Goal: Check status: Check status

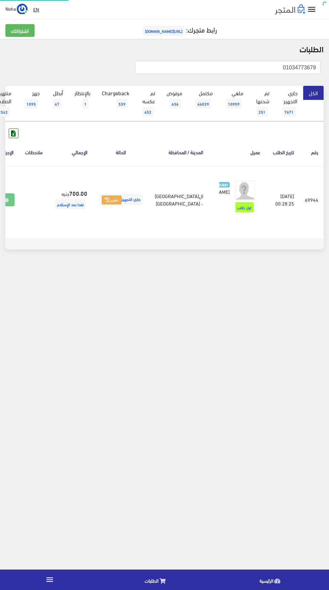
scroll to position [0, -17]
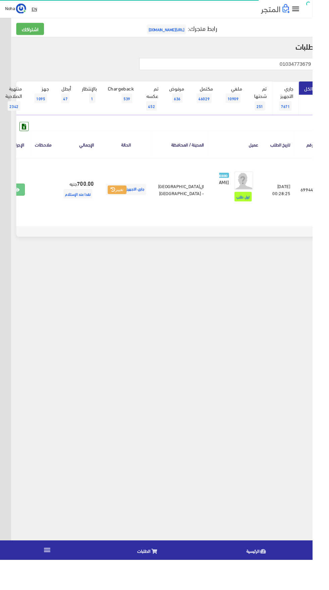
click at [310, 105] on link "جاري التجهيز 7671" at bounding box center [300, 104] width 28 height 36
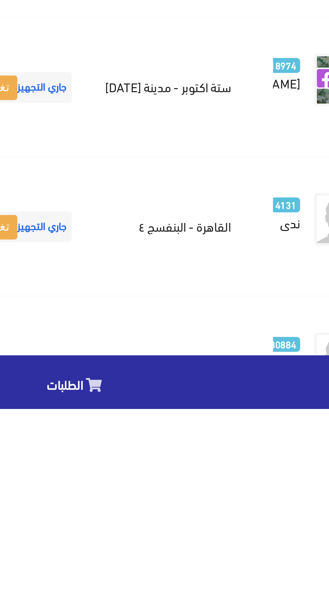
scroll to position [719, -17]
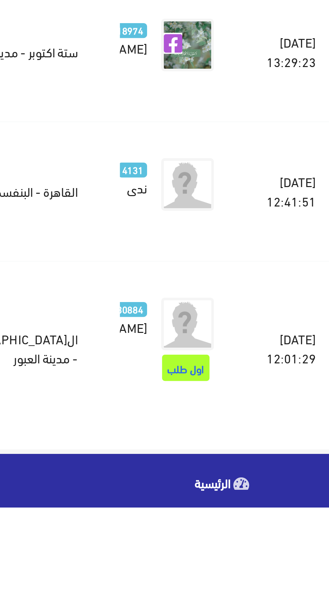
scroll to position [770, -17]
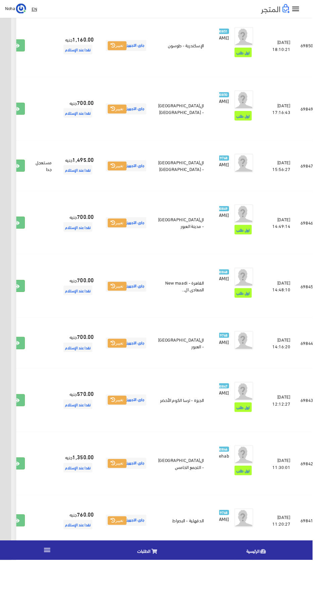
scroll to position [822, -17]
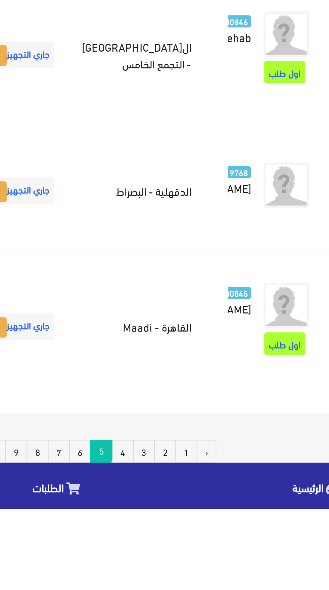
scroll to position [873, -17]
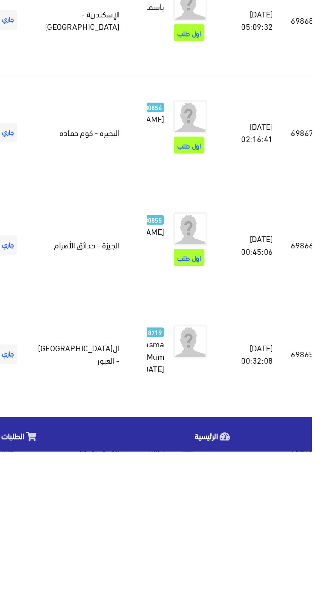
scroll to position [747, -17]
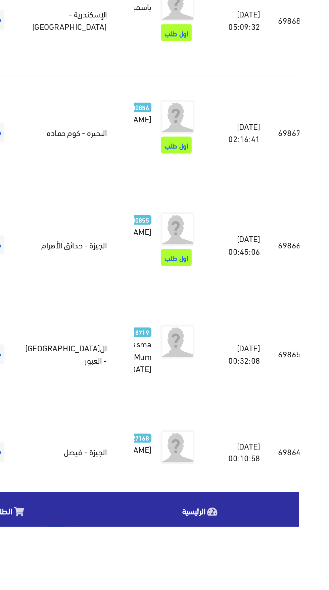
scroll to position [798, -17]
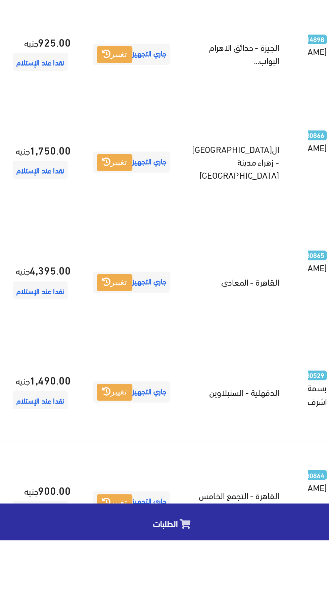
scroll to position [784, -17]
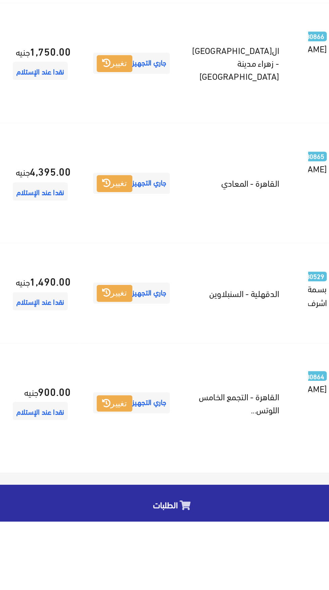
scroll to position [835, -17]
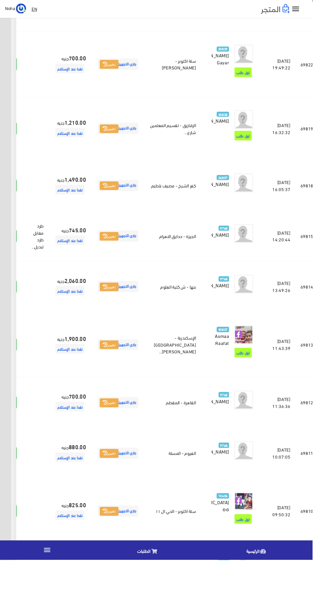
scroll to position [751, -17]
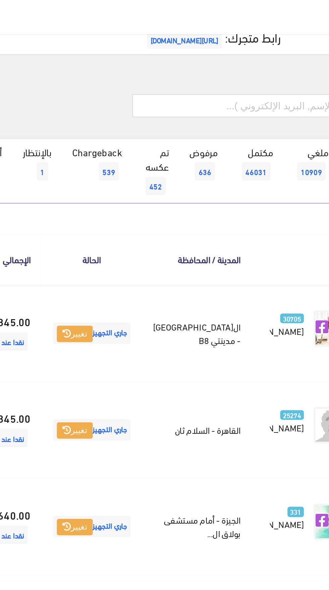
scroll to position [7, -17]
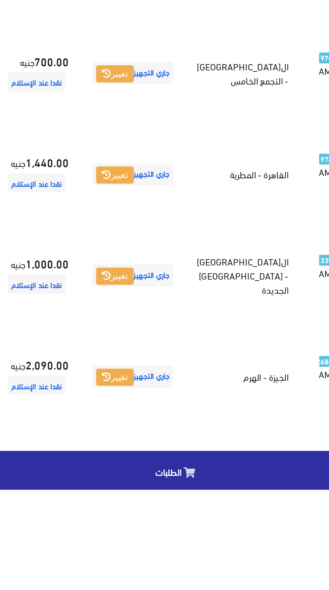
scroll to position [749, -17]
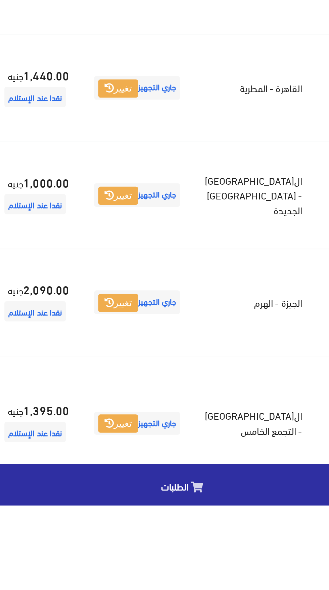
scroll to position [800, -17]
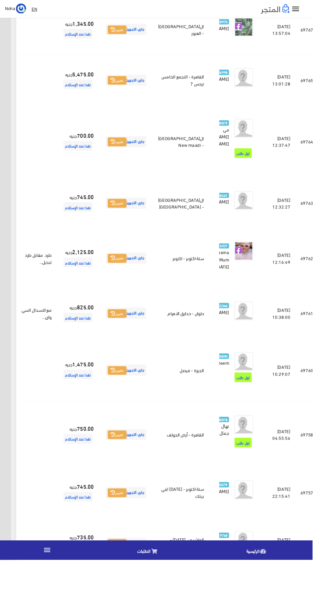
scroll to position [773, -17]
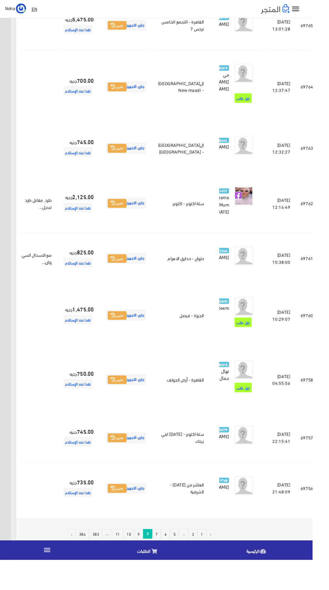
scroll to position [821, -17]
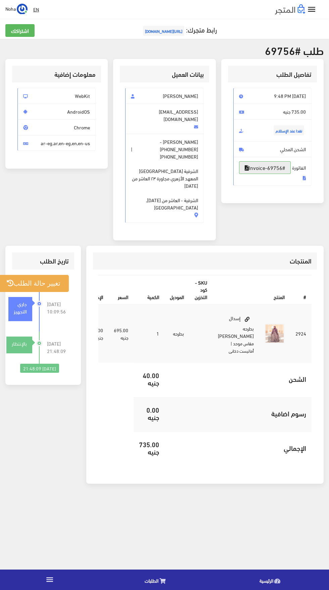
click at [276, 174] on link "#Invoice-69756" at bounding box center [265, 167] width 52 height 13
